Goal: Task Accomplishment & Management: Use online tool/utility

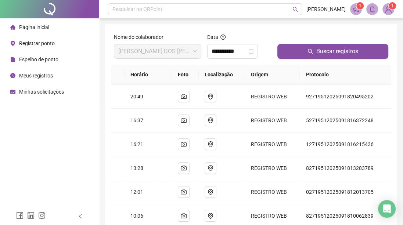
click at [41, 24] on span "Página inicial" at bounding box center [34, 27] width 30 height 6
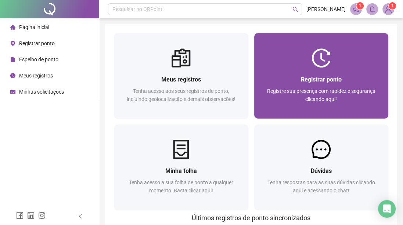
click at [314, 72] on div "Registrar ponto Registre sua presença com rapidez e segurança clicando aqui!" at bounding box center [321, 93] width 134 height 51
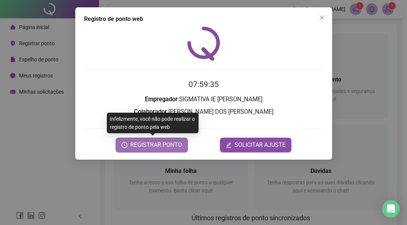
click at [162, 142] on span "REGISTRAR PONTO" at bounding box center [156, 145] width 52 height 9
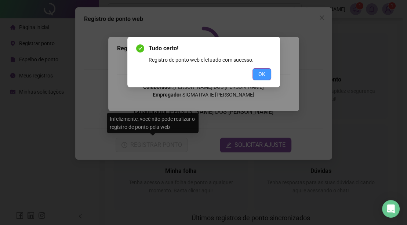
click at [267, 74] on button "OK" at bounding box center [262, 74] width 19 height 12
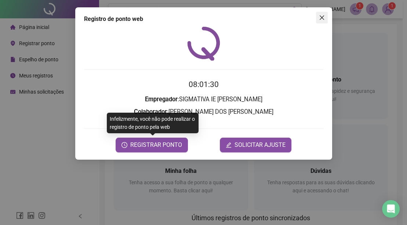
click at [319, 13] on button "Close" at bounding box center [322, 18] width 12 height 12
